Goal: Task Accomplishment & Management: Complete application form

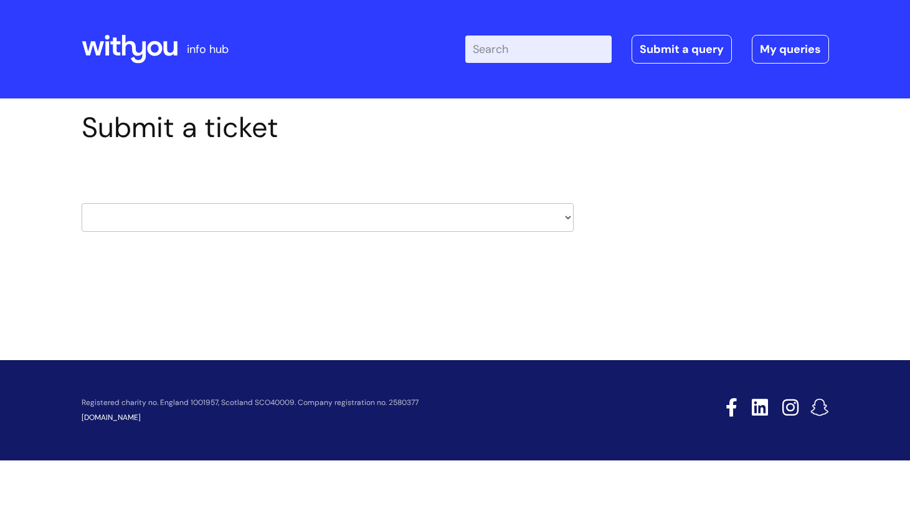
click at [570, 216] on select "HR / People IT and Support Clinical Drug Alerts Finance Accounts Data Support T…" at bounding box center [328, 217] width 492 height 29
select select "recruitment"
click at [82, 203] on select "HR / People IT and Support Clinical Drug Alerts Finance Accounts Data Support T…" at bounding box center [328, 217] width 492 height 29
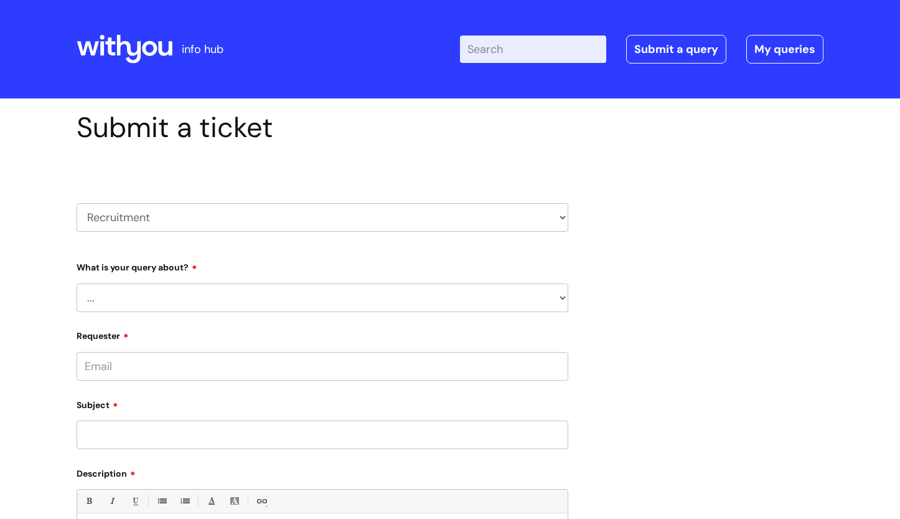
click at [666, 260] on div "Submit a ticket HR / People IT and Support Clinical Drug Alerts Finance Account…" at bounding box center [450, 417] width 766 height 613
click at [562, 300] on select "... Agencies query General recruitment query Interview query Recruitment system…" at bounding box center [323, 297] width 492 height 29
select select "Recruitment update request"
click at [77, 283] on select "... Agencies query General recruitment query Interview query Recruitment system…" at bounding box center [323, 297] width 492 height 29
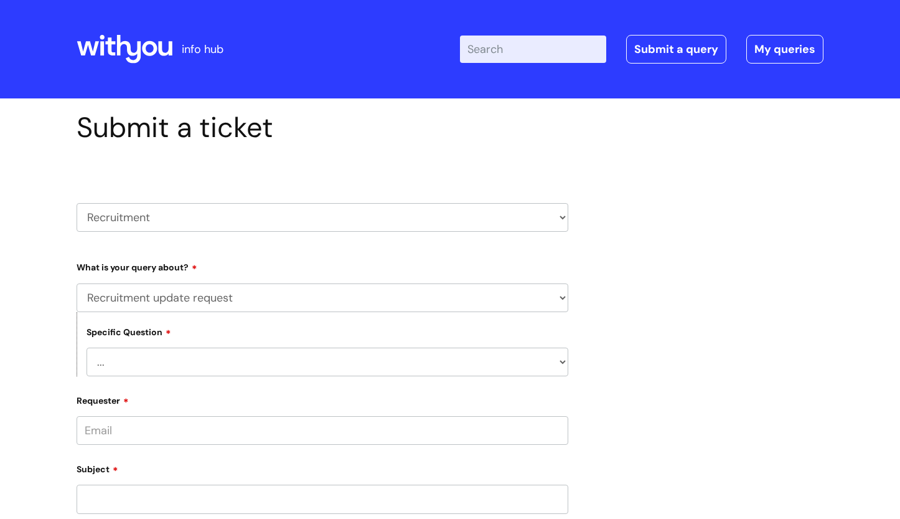
click at [353, 369] on select "... Adverts Onboarding" at bounding box center [328, 361] width 482 height 29
click at [619, 352] on div "Submit a ticket HR / People IT and Support Clinical Drug Alerts Finance Account…" at bounding box center [450, 450] width 766 height 678
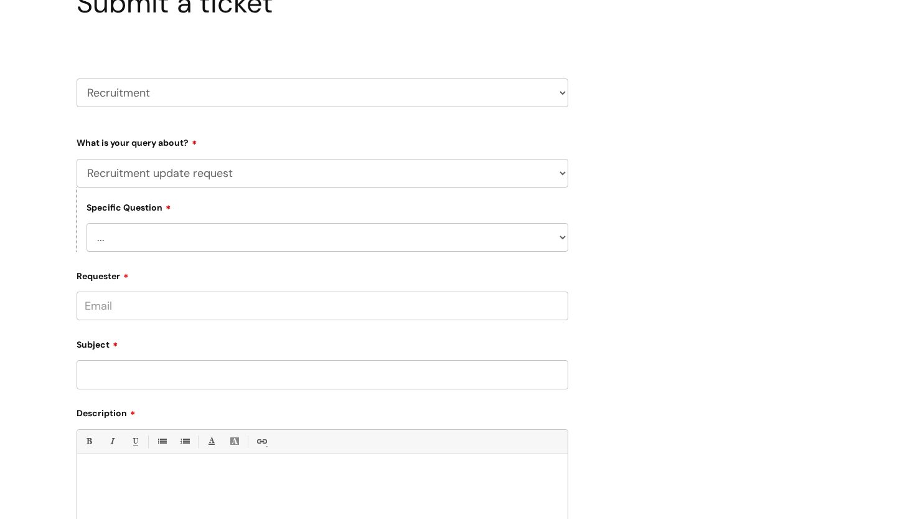
scroll to position [187, 0]
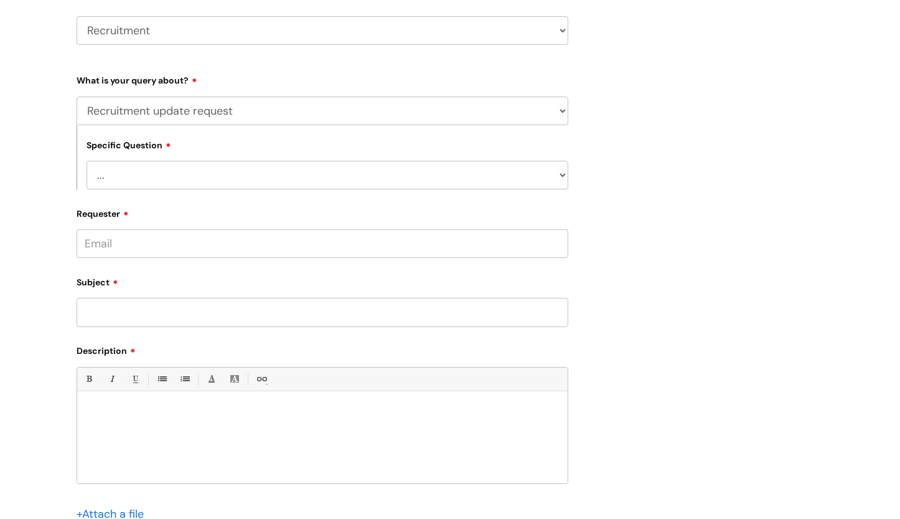
click at [499, 247] on input "Requester" at bounding box center [323, 243] width 492 height 29
click at [637, 245] on div "Submit a ticket HR / People IT and Support Clinical Drug Alerts Finance Account…" at bounding box center [450, 263] width 766 height 678
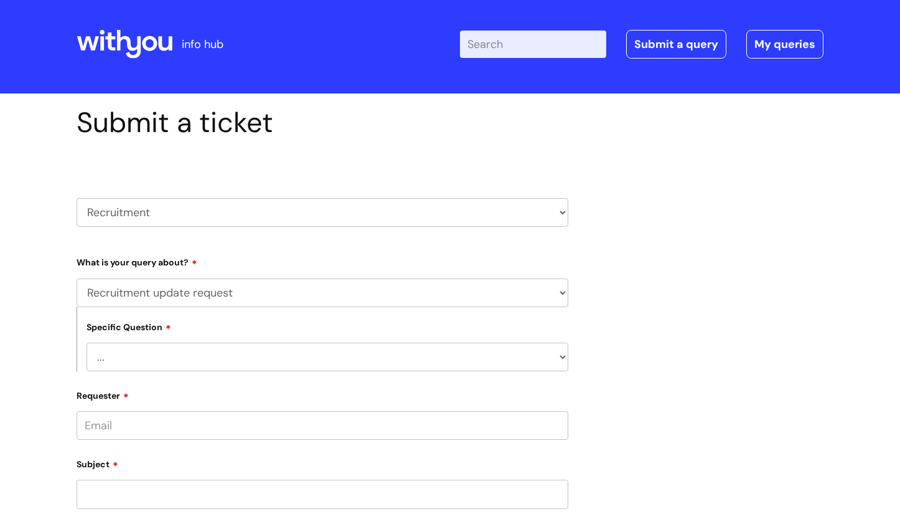
scroll to position [0, 0]
